Goal: Task Accomplishment & Management: Use online tool/utility

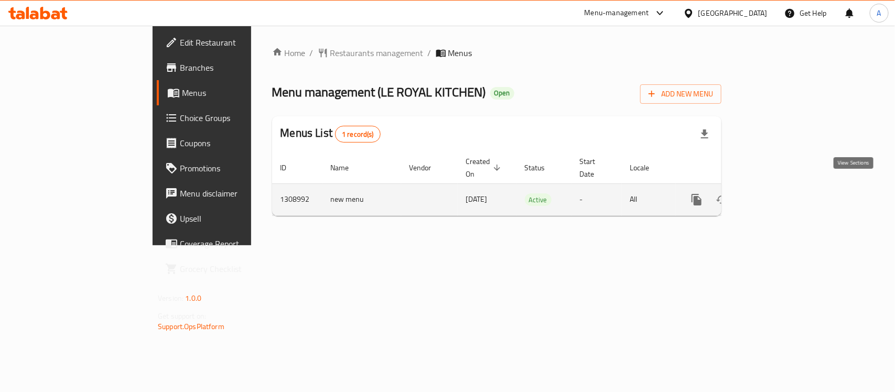
click at [785, 189] on link "enhanced table" at bounding box center [772, 199] width 25 height 25
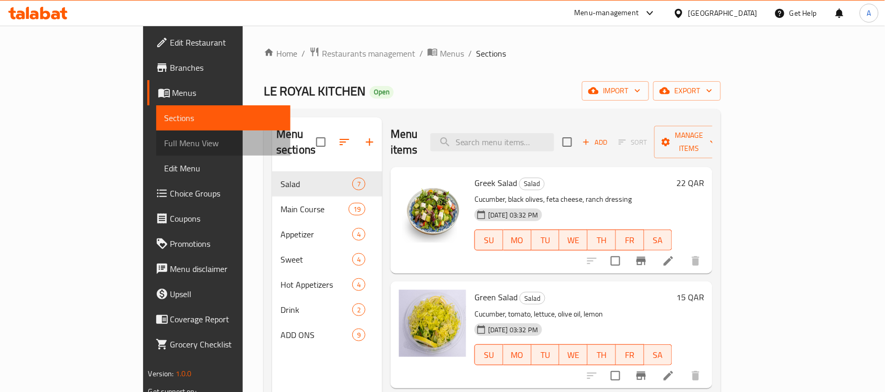
click at [165, 147] on span "Full Menu View" at bounding box center [224, 143] width 118 height 13
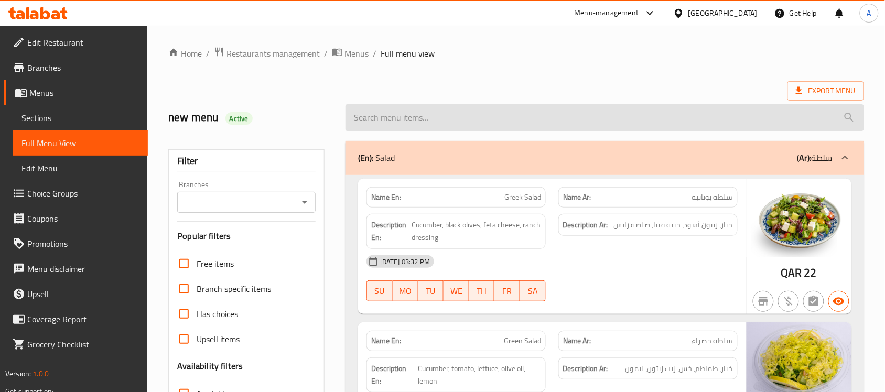
click at [425, 124] on input "search" at bounding box center [604, 117] width 518 height 27
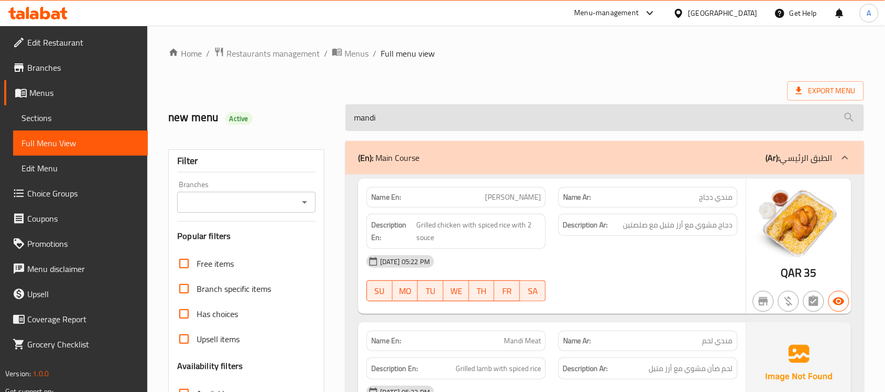
click at [443, 119] on input "mandi" at bounding box center [604, 117] width 518 height 27
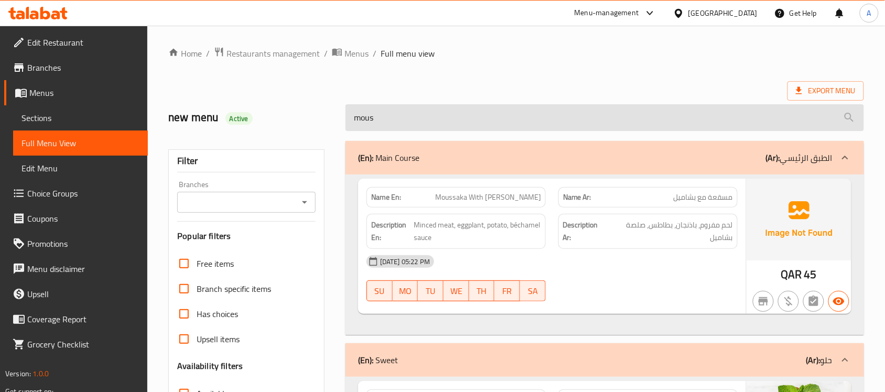
click at [407, 108] on input "mous" at bounding box center [604, 117] width 518 height 27
click at [407, 109] on input "mous" at bounding box center [604, 117] width 518 height 27
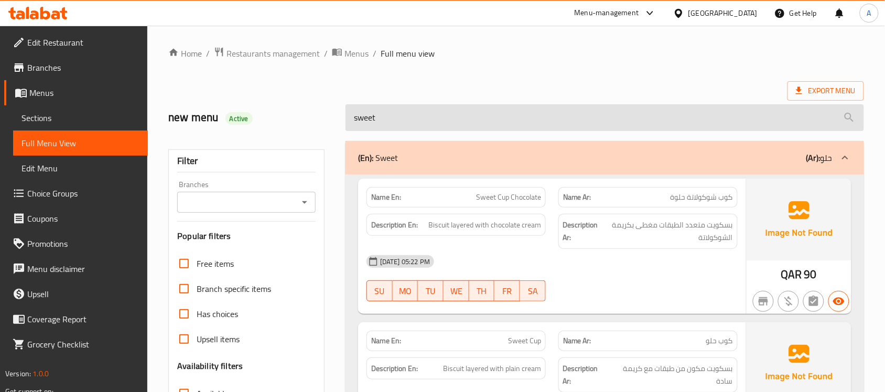
click at [392, 111] on input "sweet" at bounding box center [604, 117] width 518 height 27
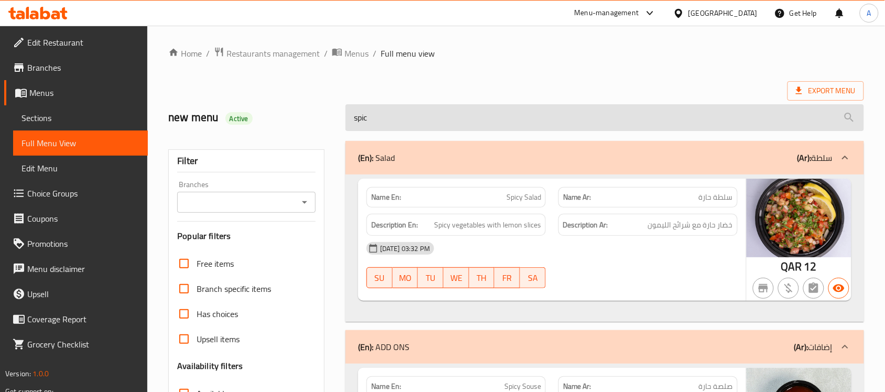
click at [392, 116] on input "spic" at bounding box center [604, 117] width 518 height 27
click at [392, 117] on input "spic" at bounding box center [604, 117] width 518 height 27
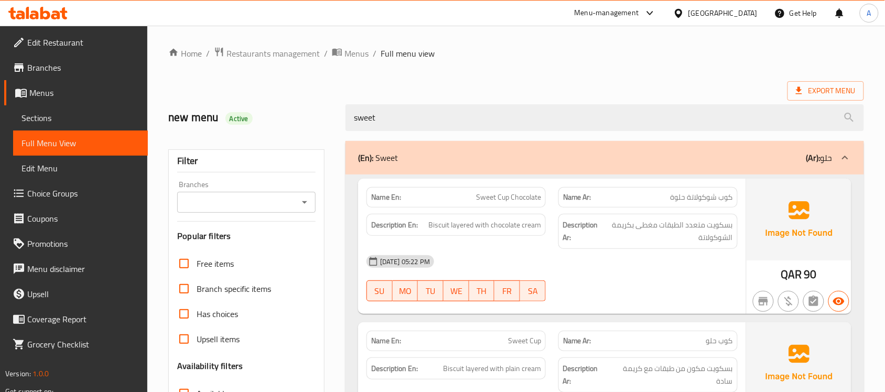
type input "sweet"
